Goal: Transaction & Acquisition: Download file/media

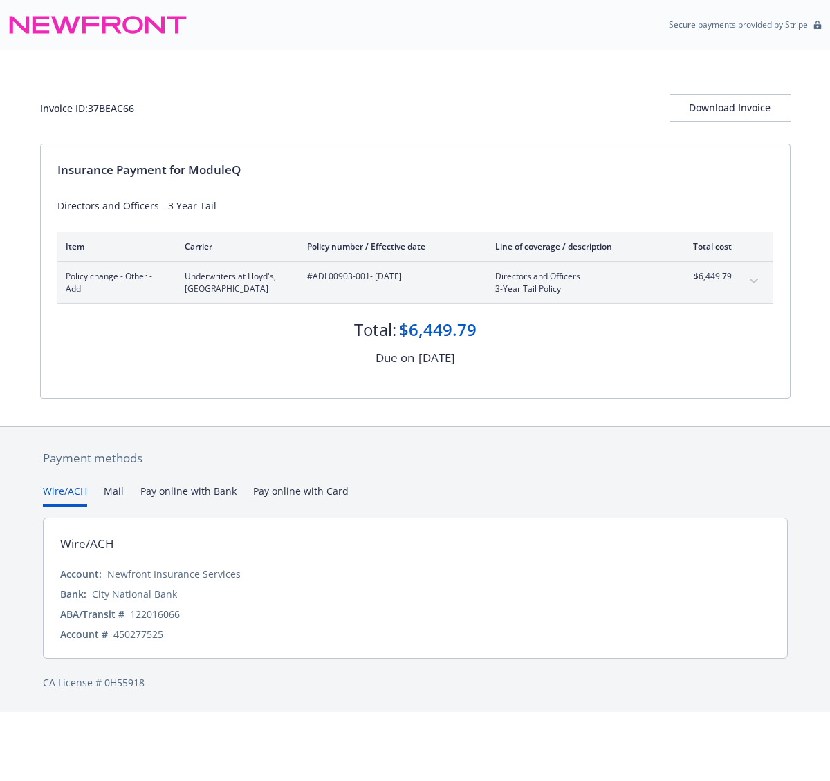
drag, startPoint x: 0, startPoint y: 0, endPoint x: 309, endPoint y: 65, distance: 315.8
click at [298, 75] on div "Invoice ID: 37BEAC66 Download Invoice" at bounding box center [415, 97] width 750 height 94
